Goal: Task Accomplishment & Management: Manage account settings

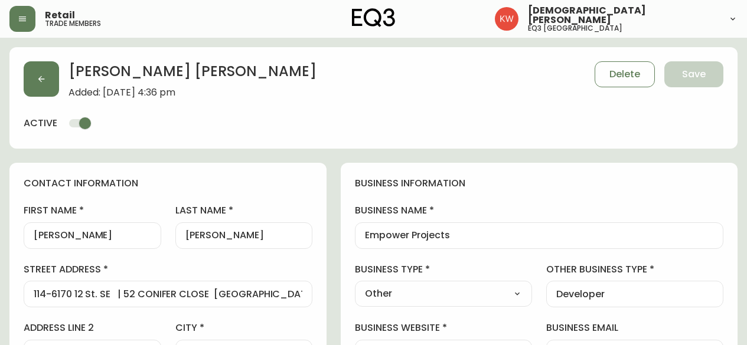
select select "AB"
select select "CA"
select select "CA_EN"
select select "Outreach from a Trade Rep"
select select "Other"
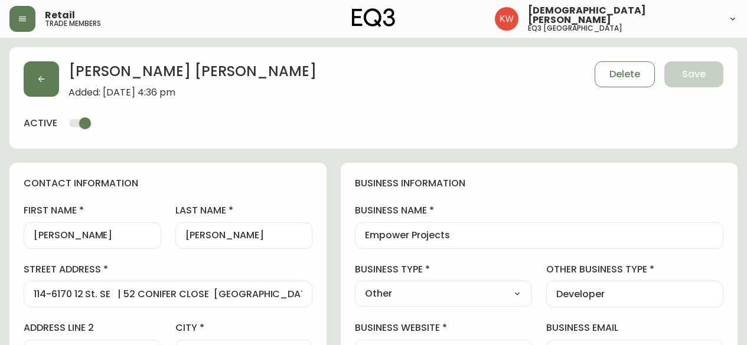
select select "cjw10z96m00006gs08l3o91tv"
select select "false"
click at [40, 80] on icon "button" at bounding box center [41, 78] width 9 height 9
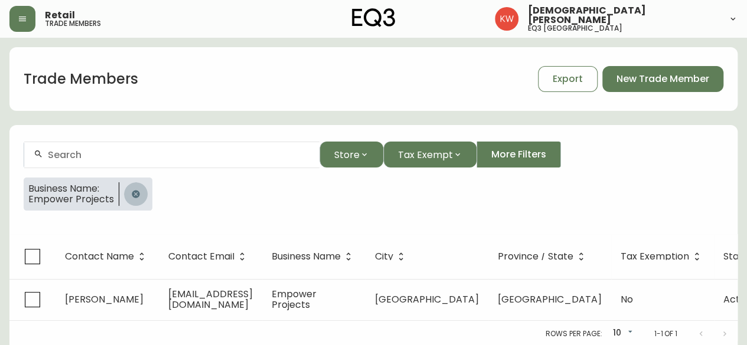
click at [135, 191] on icon "button" at bounding box center [136, 194] width 8 height 8
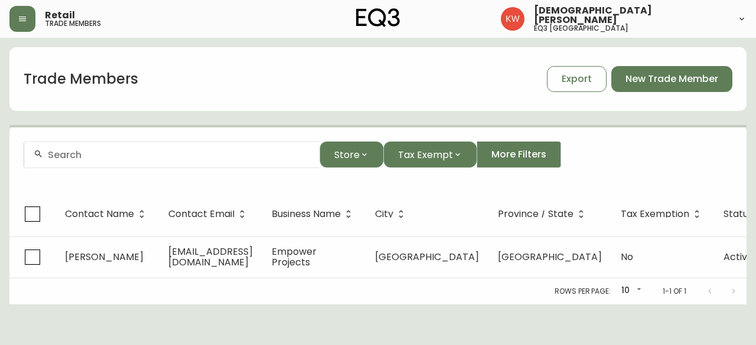
click at [144, 158] on input "text" at bounding box center [179, 154] width 262 height 11
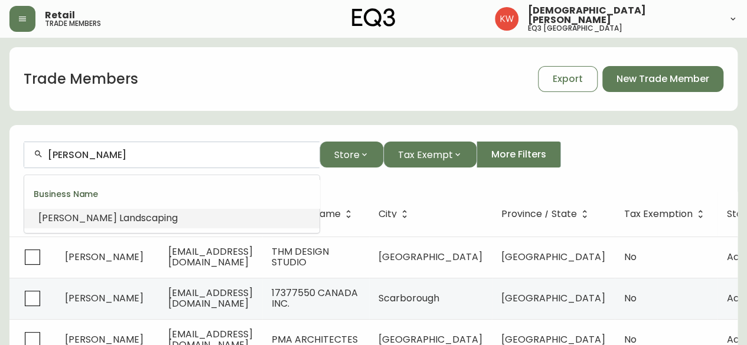
click at [135, 216] on span "dscaping" at bounding box center [156, 218] width 43 height 14
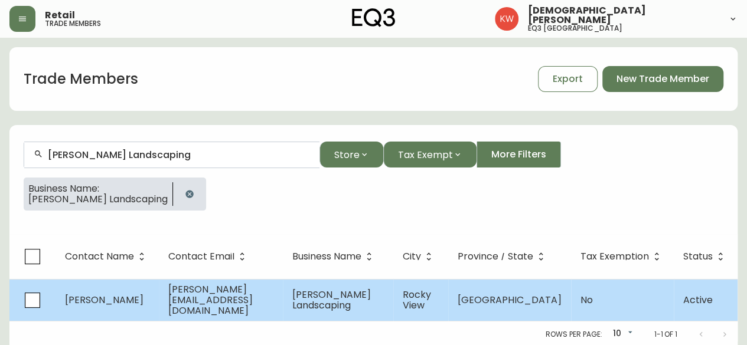
type input "[PERSON_NAME] Landscaping"
click at [98, 303] on td "[PERSON_NAME]" at bounding box center [107, 300] width 103 height 42
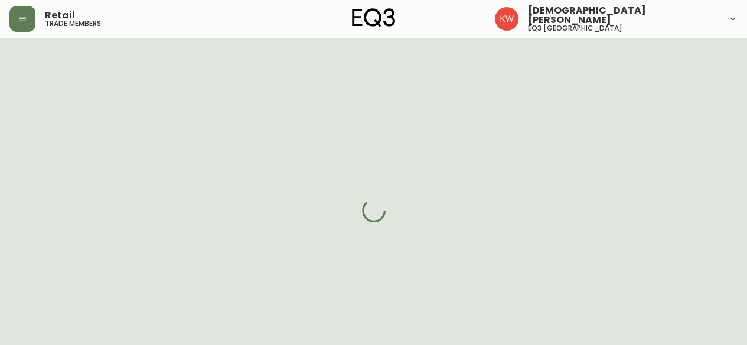
select select "AB"
select select "CA"
select select "CA_EN"
select select "Outreach from a Trade Rep"
select select "Other"
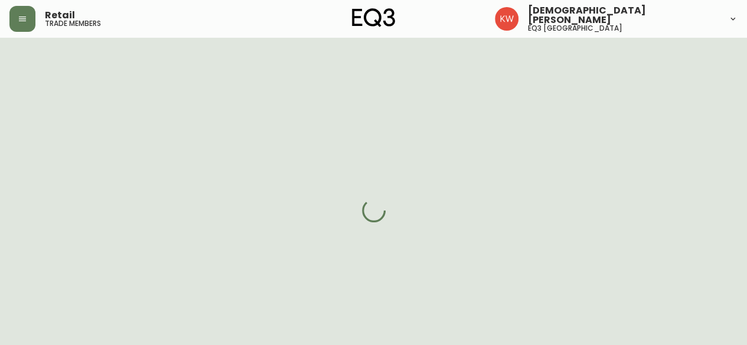
select select "cjw10z96m00006gs08l3o91tv"
select select "false"
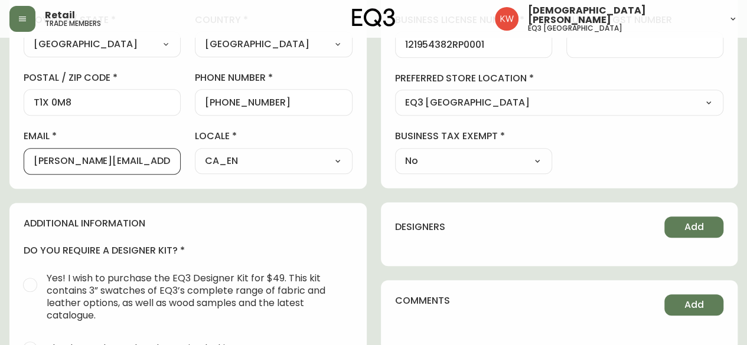
scroll to position [0, 31]
drag, startPoint x: 34, startPoint y: 158, endPoint x: 182, endPoint y: 169, distance: 148.1
click at [182, 169] on div "first name [PERSON_NAME] last name [PERSON_NAME][GEOGRAPHIC_DATA] address [STRE…" at bounding box center [188, 5] width 329 height 337
paste input "[EMAIL_ADDRESS][DOMAIN_NAME]"
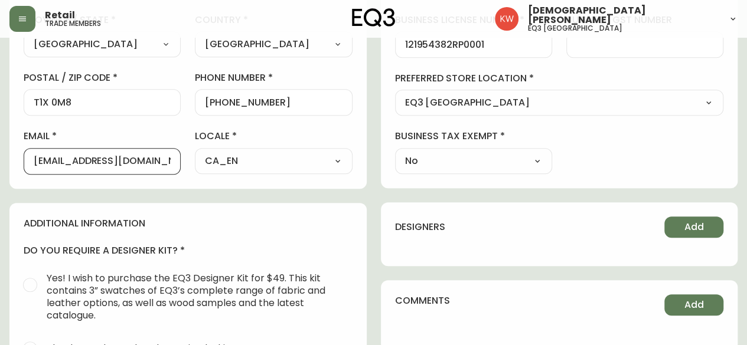
scroll to position [0, 17]
type input "[EMAIL_ADDRESS][DOMAIN_NAME]"
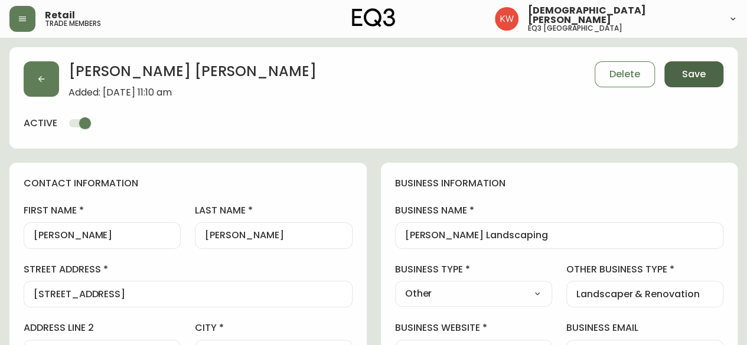
click at [696, 79] on span "Save" at bounding box center [694, 74] width 24 height 13
select select
type input "Other"
select select "Other"
type input "Landscaper & Renovation"
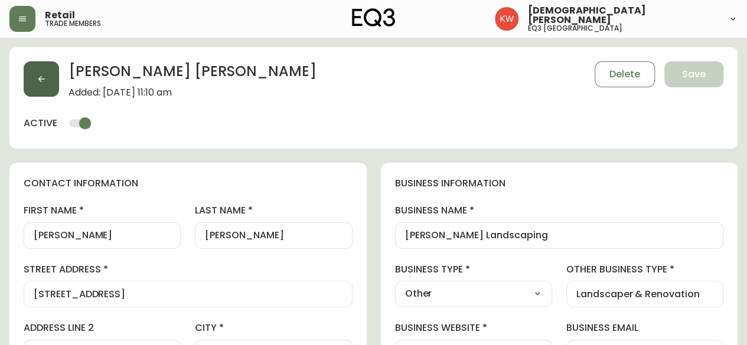
click at [54, 77] on button "button" at bounding box center [41, 78] width 35 height 35
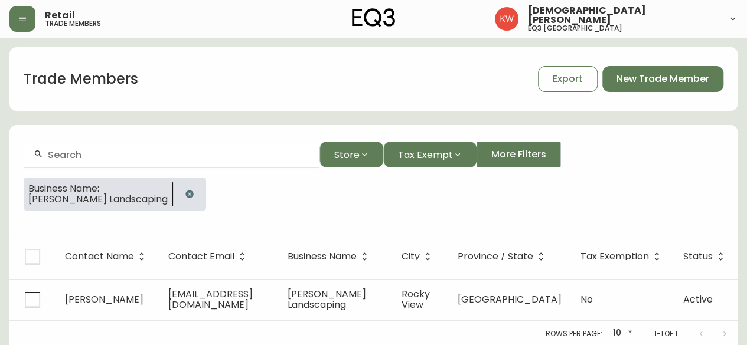
click at [185, 195] on icon "button" at bounding box center [189, 194] width 8 height 8
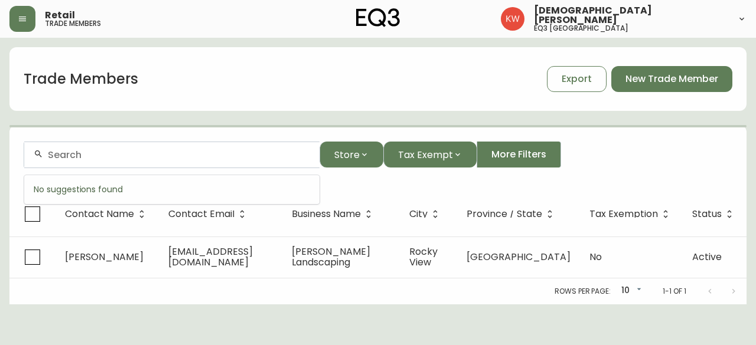
click at [184, 160] on input "text" at bounding box center [179, 154] width 262 height 11
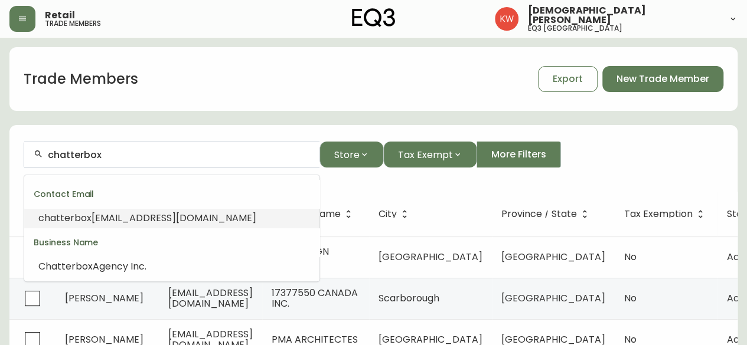
click at [178, 214] on span "[EMAIL_ADDRESS][DOMAIN_NAME]" at bounding box center [174, 218] width 165 height 14
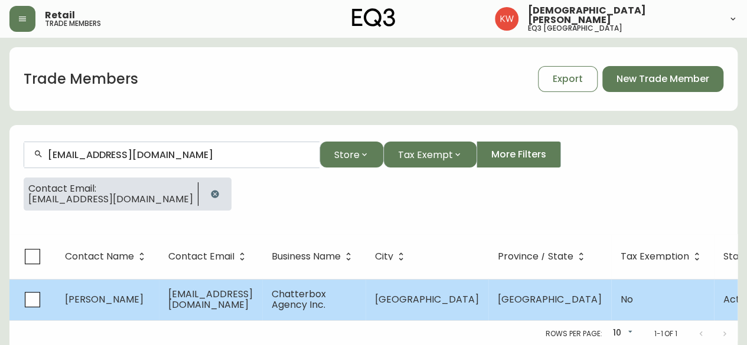
type input "[EMAIL_ADDRESS][DOMAIN_NAME]"
click at [180, 298] on span "[EMAIL_ADDRESS][DOMAIN_NAME]" at bounding box center [210, 300] width 84 height 24
select select "AB"
select select "CA"
select select "CA_EN"
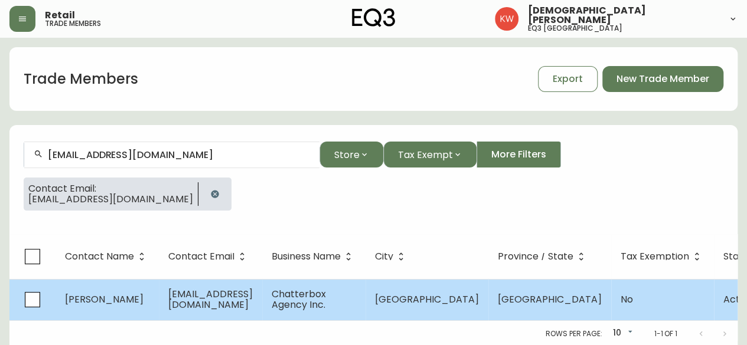
select select "Outreach from a Trade Rep"
select select "Hospitality"
select select "false"
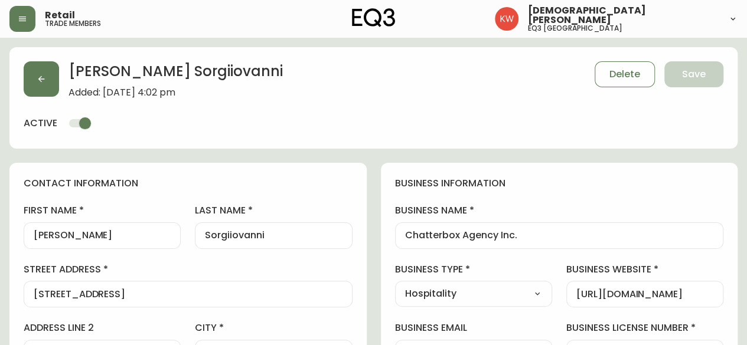
type input "EQ3 [GEOGRAPHIC_DATA]"
select select "cjw10z96m00006gs08l3o91tv"
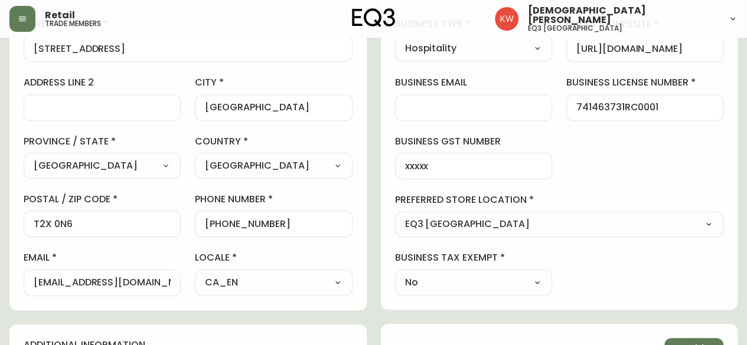
scroll to position [244, 0]
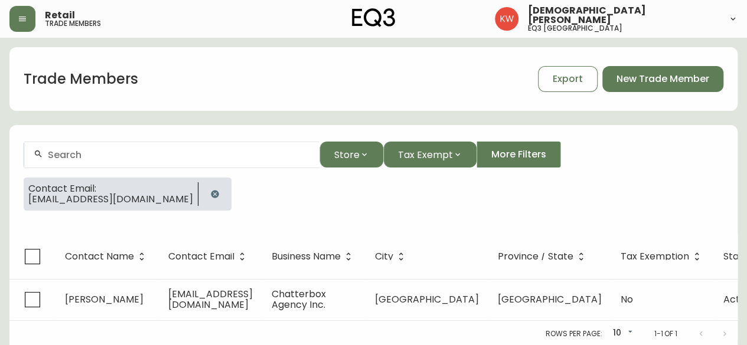
click at [218, 193] on icon "button" at bounding box center [215, 194] width 8 height 8
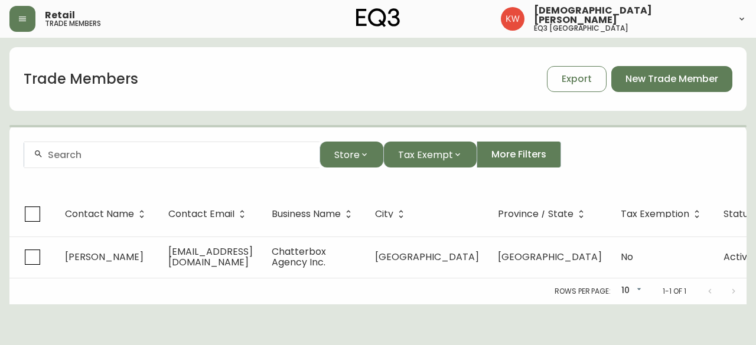
click at [218, 161] on div at bounding box center [171, 155] width 295 height 27
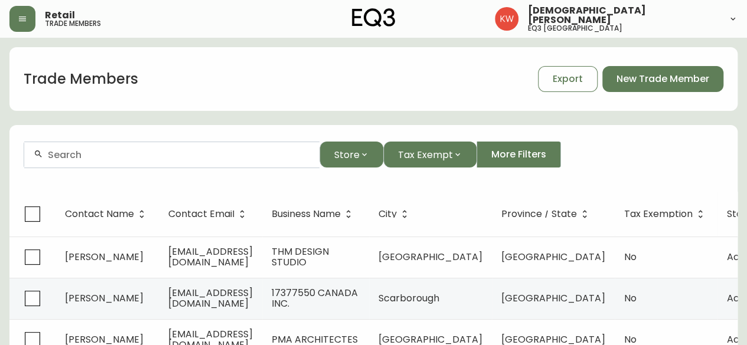
paste input "[PERSON_NAME][EMAIL_ADDRESS][PERSON_NAME][DOMAIN_NAME]"
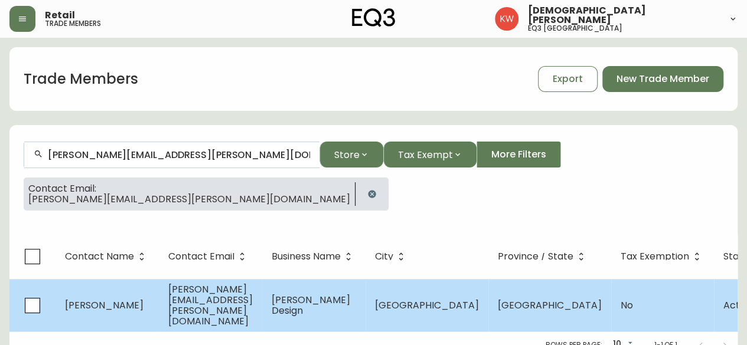
type input "[PERSON_NAME][EMAIL_ADDRESS][PERSON_NAME][DOMAIN_NAME]"
click at [211, 305] on span "[PERSON_NAME][EMAIL_ADDRESS][PERSON_NAME][DOMAIN_NAME]" at bounding box center [210, 305] width 84 height 45
select select "AB"
select select "CA"
select select "CA_EN"
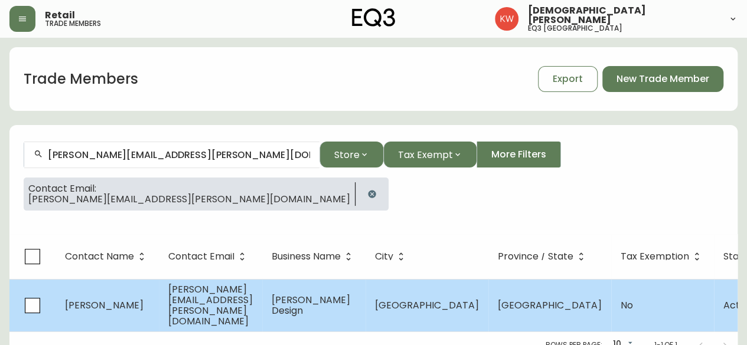
select select "Other"
select select "false"
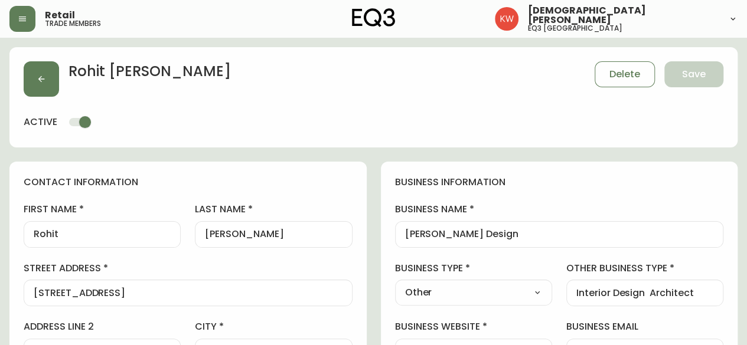
type input "EQ3 [GEOGRAPHIC_DATA]"
select select "cjw10z96m00006gs08l3o91tv"
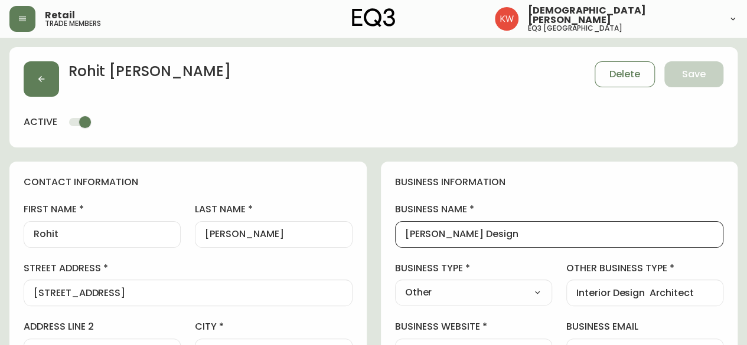
drag, startPoint x: 533, startPoint y: 234, endPoint x: 393, endPoint y: 218, distance: 140.3
